Goal: Task Accomplishment & Management: Complete application form

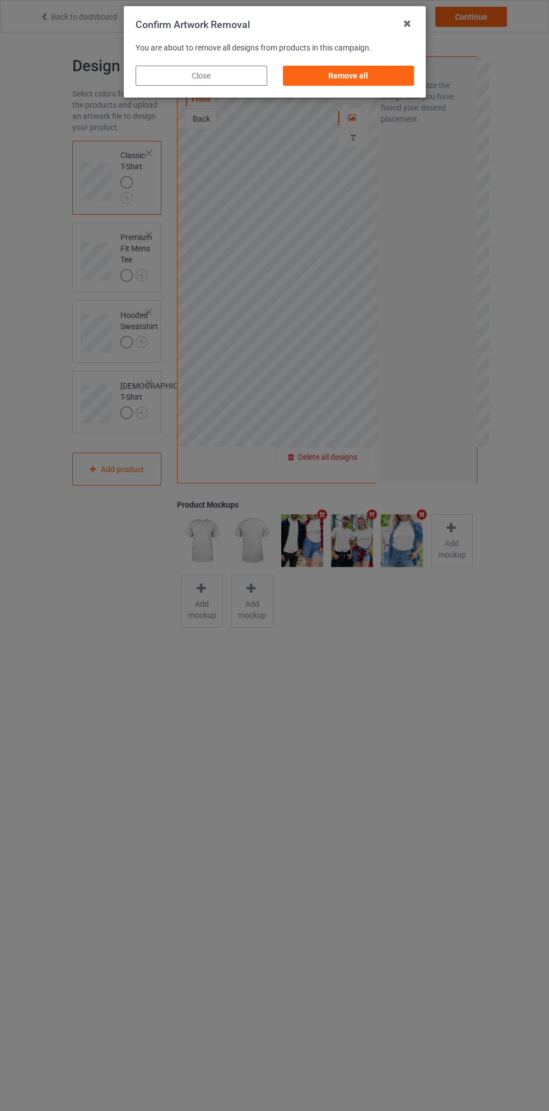
click at [377, 68] on div "Remove all" at bounding box center [349, 76] width 132 height 20
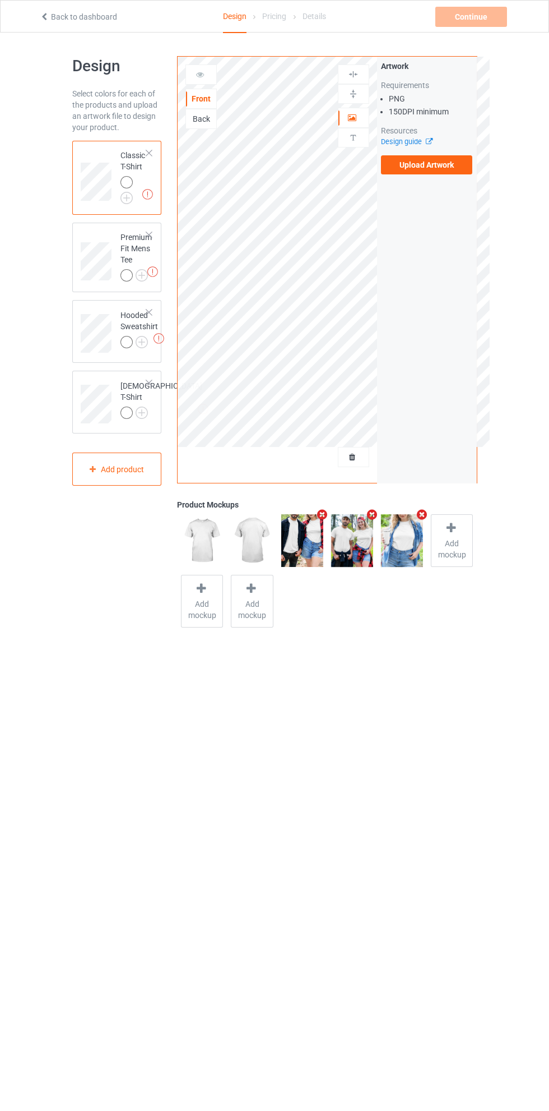
click at [428, 162] on label "Upload Artwork" at bounding box center [427, 164] width 92 height 19
click at [0, 0] on input "Upload Artwork" at bounding box center [0, 0] width 0 height 0
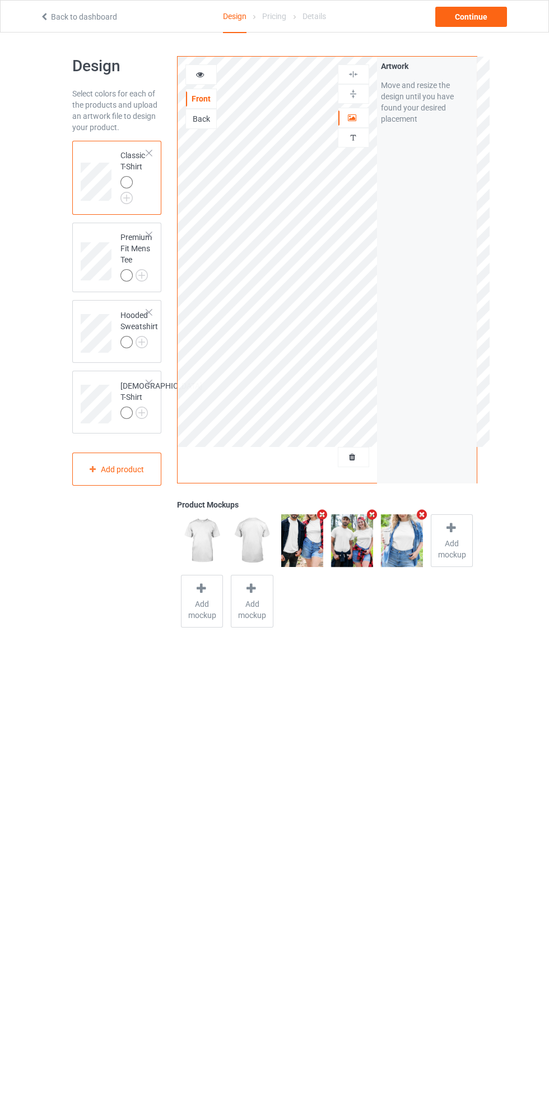
click at [366, 117] on div at bounding box center [354, 117] width 30 height 11
click at [200, 73] on icon at bounding box center [201, 73] width 10 height 8
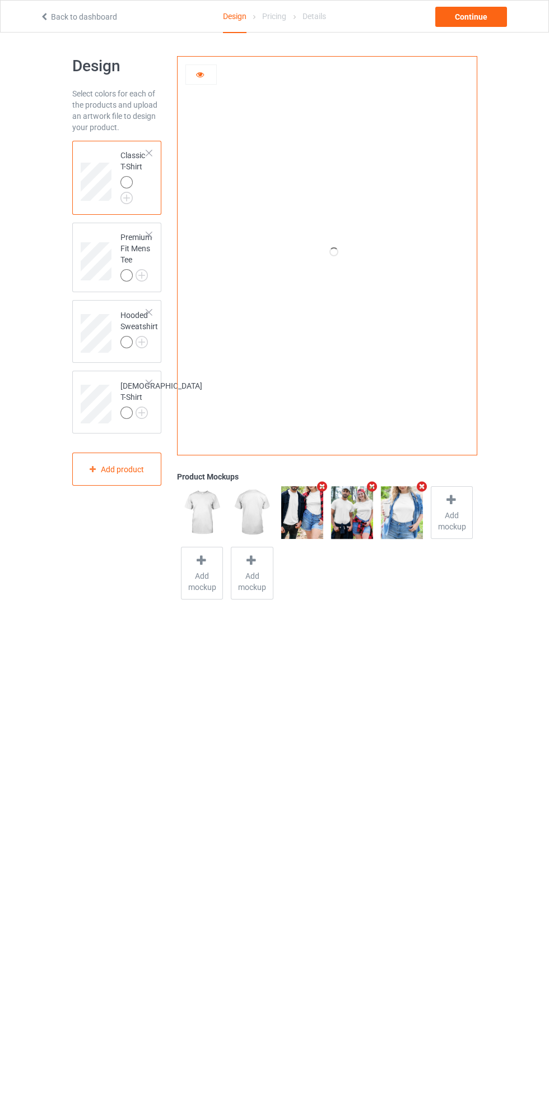
scroll to position [32, 0]
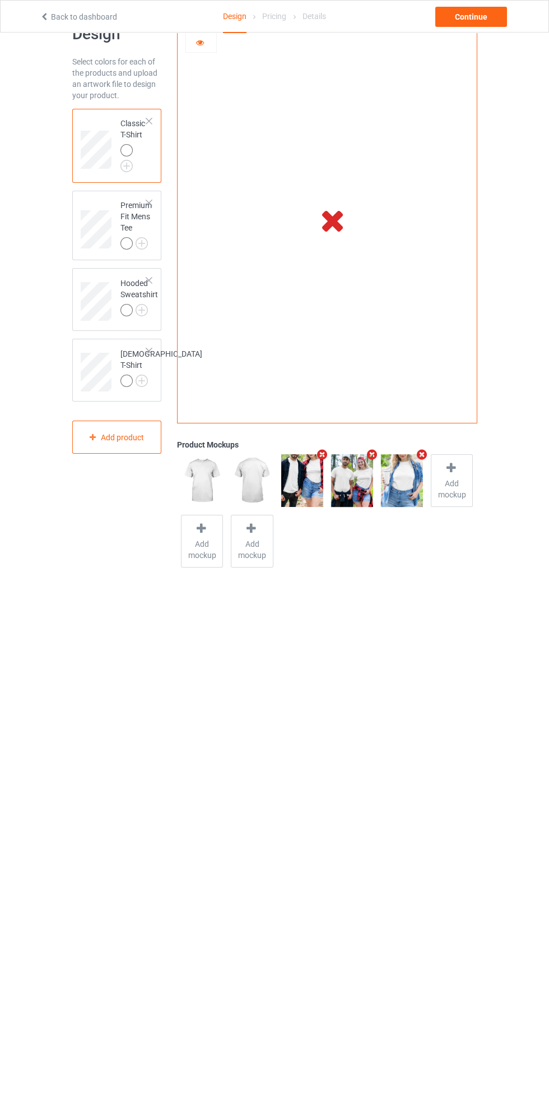
click at [200, 40] on icon at bounding box center [201, 41] width 10 height 8
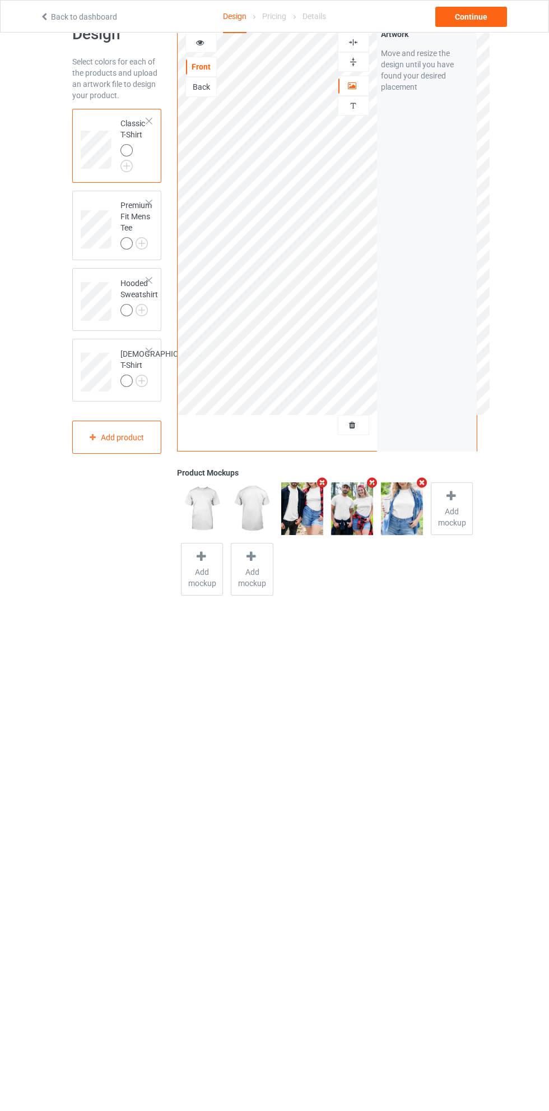
click at [109, 192] on div "Premium Fit Mens Tee" at bounding box center [117, 226] width 90 height 70
click at [205, 40] on div at bounding box center [201, 42] width 30 height 11
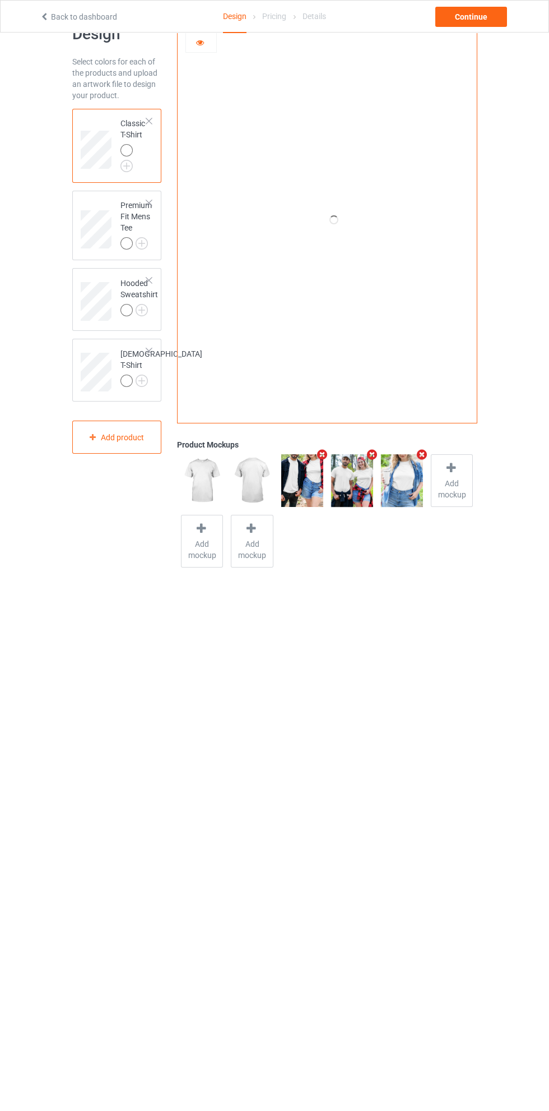
click at [200, 42] on icon at bounding box center [201, 41] width 10 height 8
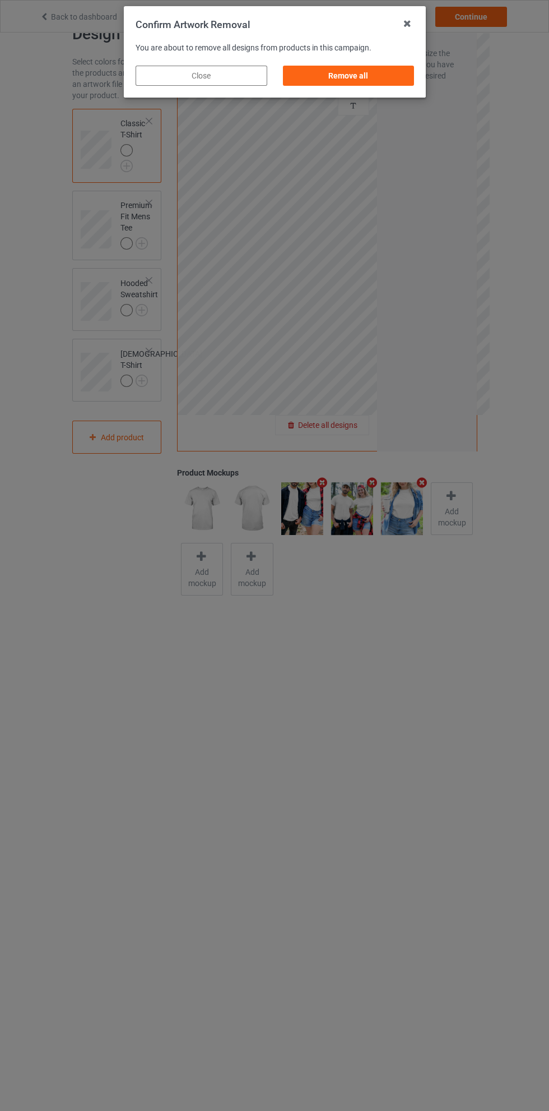
click at [366, 78] on div "Remove all" at bounding box center [349, 76] width 132 height 20
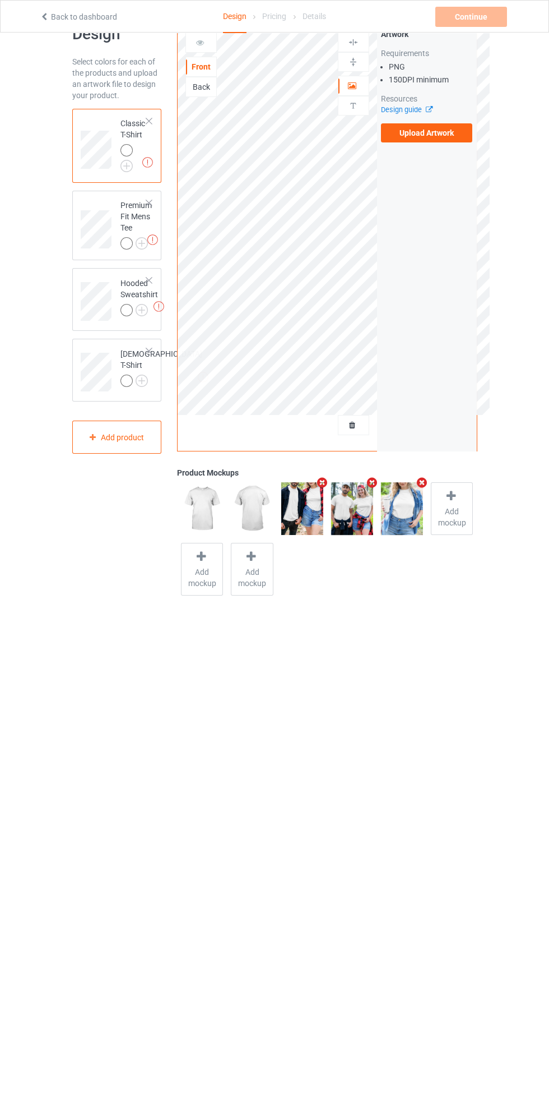
click at [438, 134] on label "Upload Artwork" at bounding box center [427, 132] width 92 height 19
click at [0, 0] on input "Upload Artwork" at bounding box center [0, 0] width 0 height 0
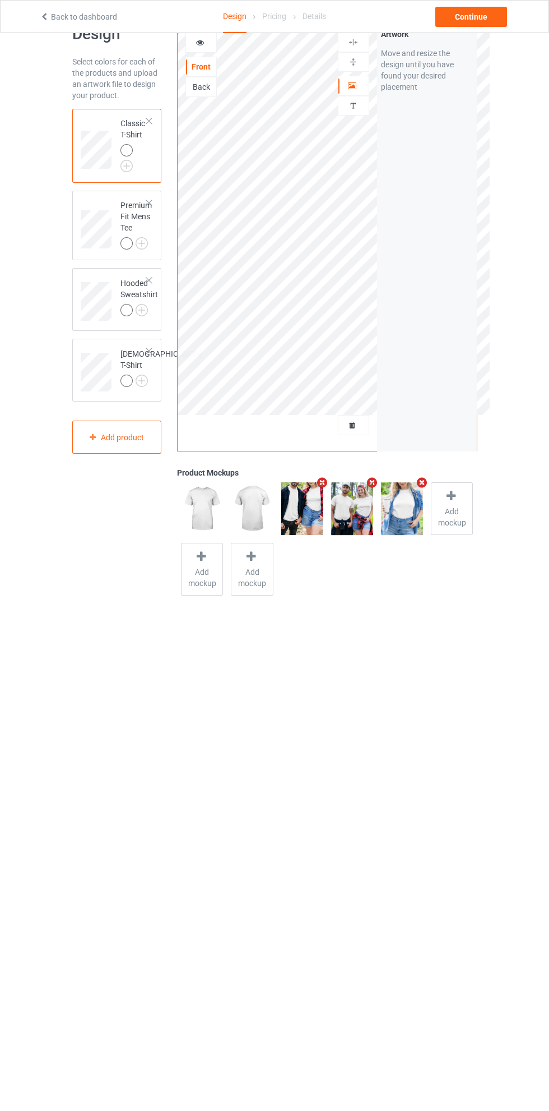
click at [351, 84] on icon at bounding box center [353, 84] width 10 height 8
click at [480, 21] on div "Continue" at bounding box center [472, 17] width 72 height 20
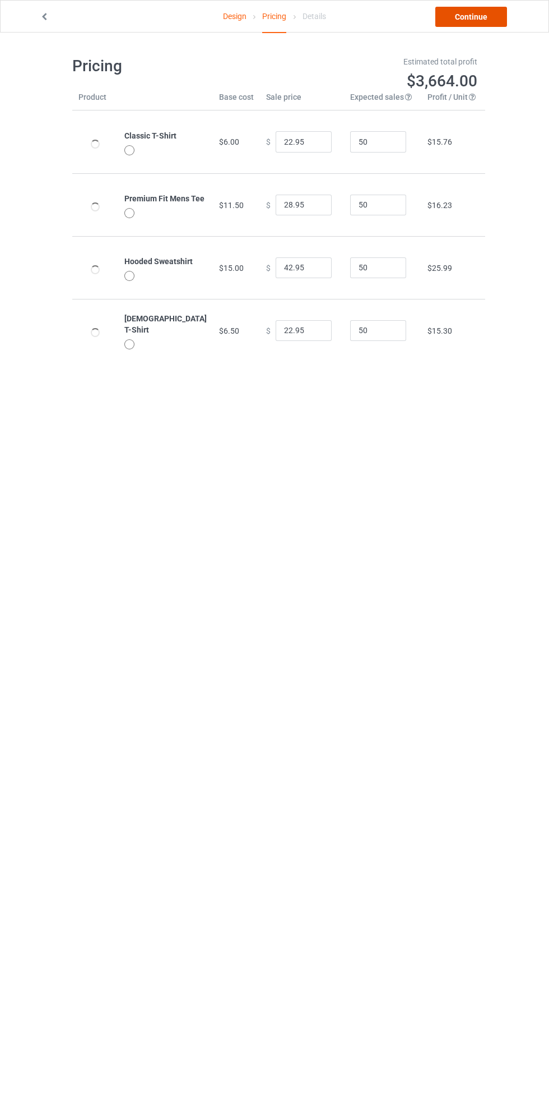
click at [473, 16] on link "Continue" at bounding box center [472, 17] width 72 height 20
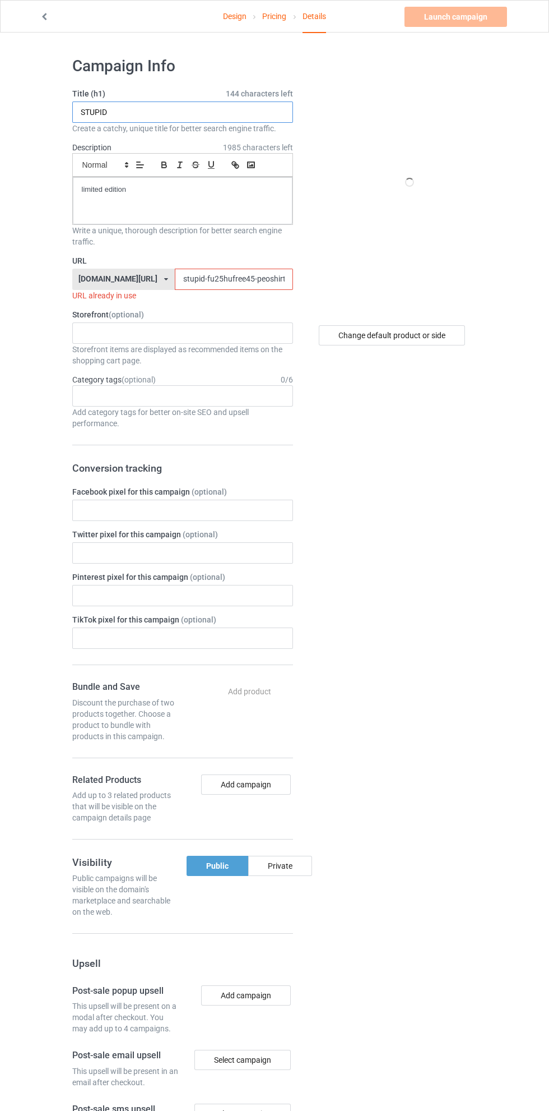
click at [193, 113] on input "STUPID" at bounding box center [182, 111] width 221 height 21
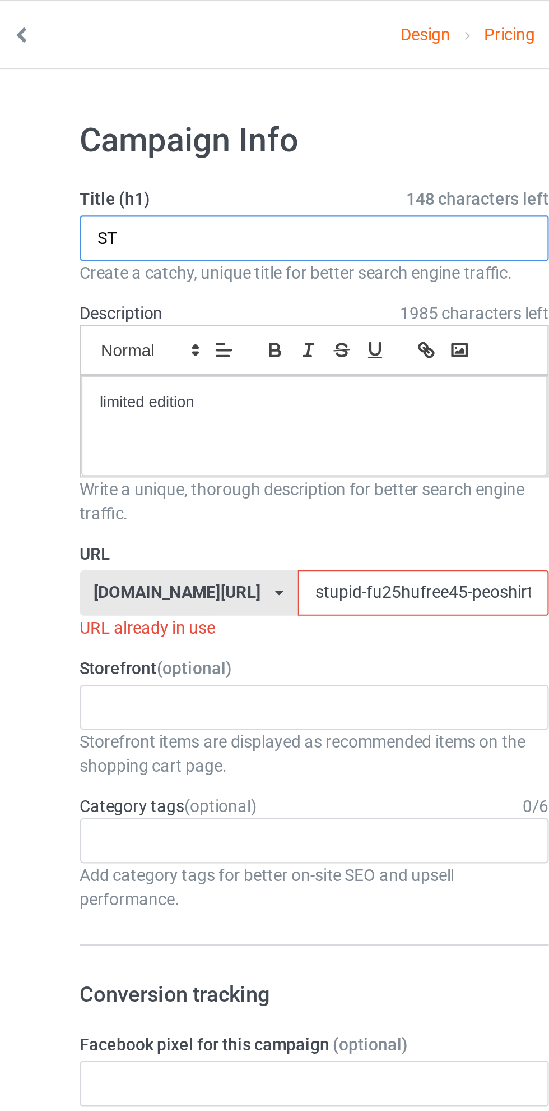
type input "S"
type input "BETTER"
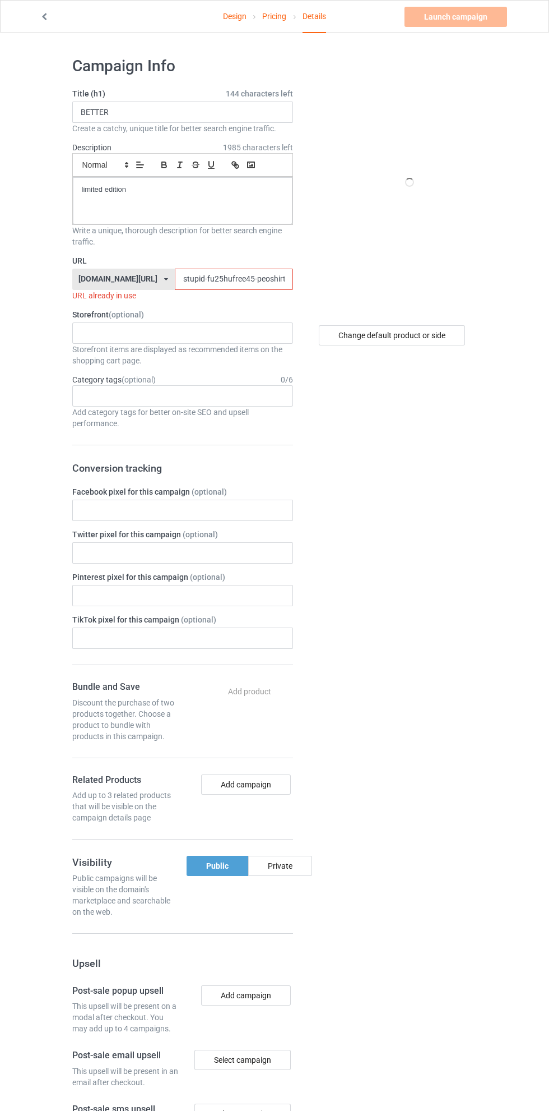
click at [234, 16] on link "Design" at bounding box center [235, 16] width 24 height 31
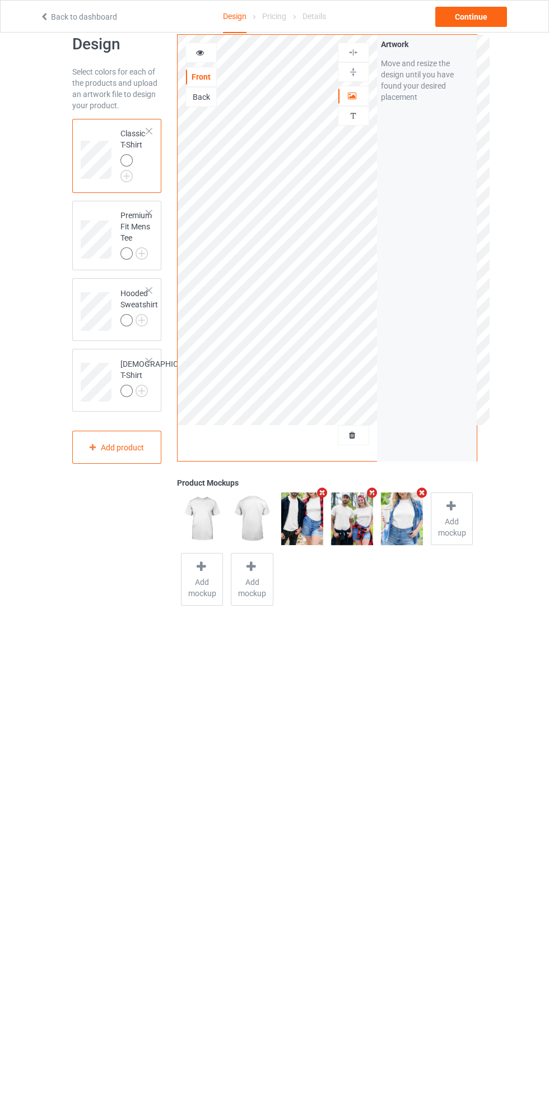
scroll to position [25, 0]
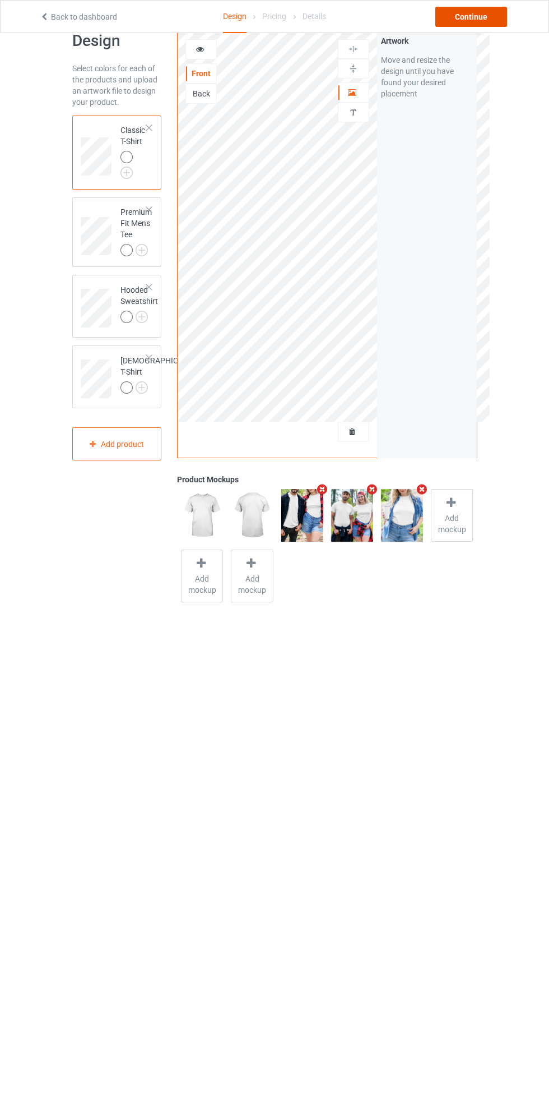
click at [485, 16] on div "Continue" at bounding box center [472, 17] width 72 height 20
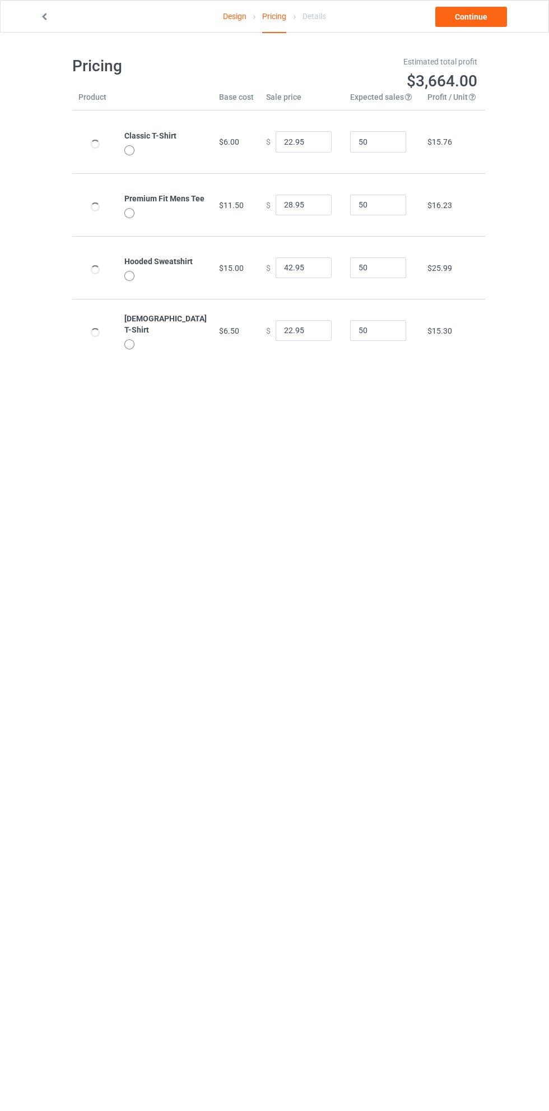
click at [484, 16] on link "Continue" at bounding box center [472, 17] width 72 height 20
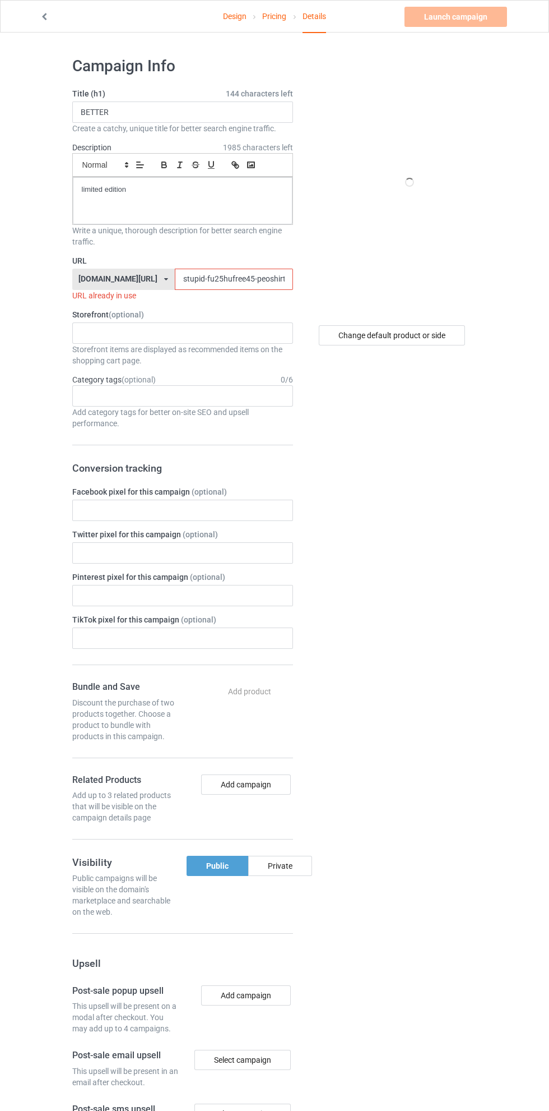
click at [186, 275] on input "stupid-fu25hufree45-peoshirt25597jklo0" at bounding box center [234, 279] width 118 height 21
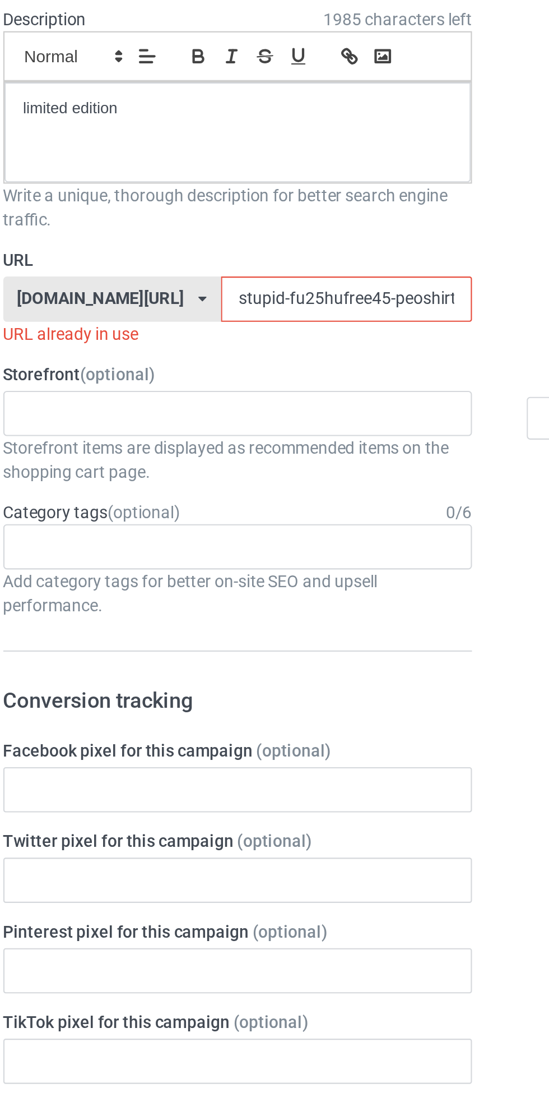
click at [181, 275] on input "stupid-fu25hufree45-peoshirt25597jklo0" at bounding box center [234, 279] width 118 height 21
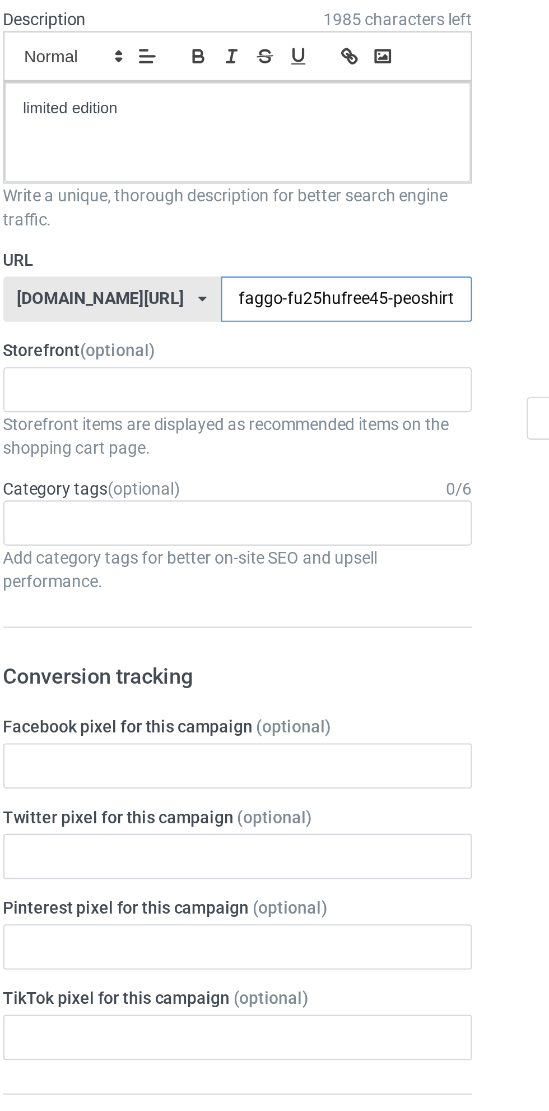
type input "faggot-fu25hufree45-peoshirt25597jklo0"
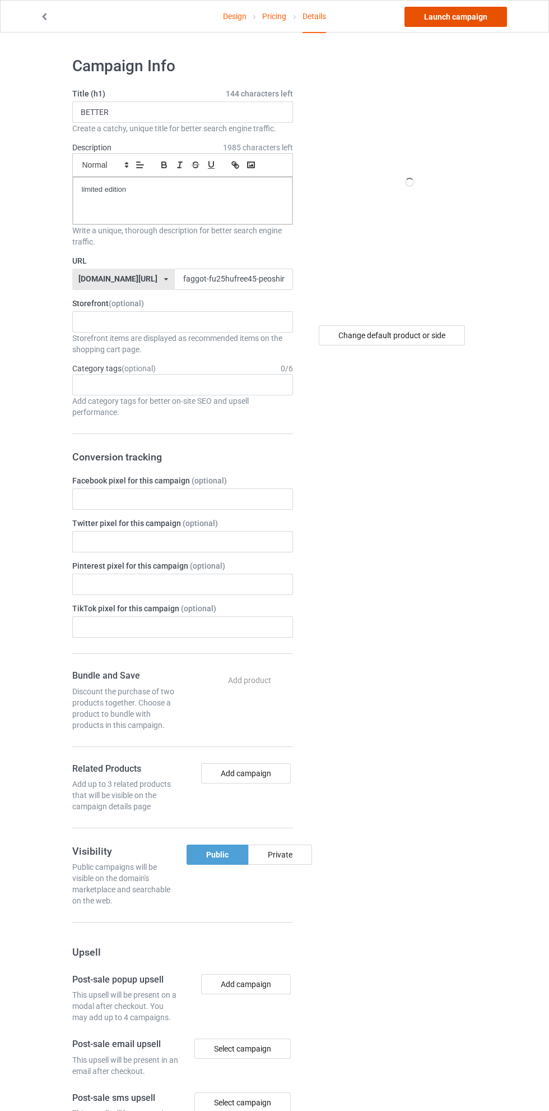
click at [466, 11] on link "Launch campaign" at bounding box center [456, 17] width 103 height 20
